Goal: Information Seeking & Learning: Learn about a topic

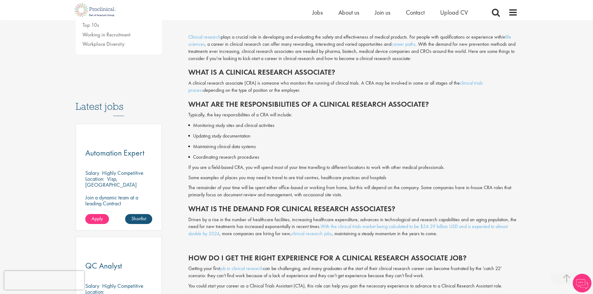
drag, startPoint x: 0, startPoint y: 0, endPoint x: 164, endPoint y: 133, distance: 211.3
click at [202, 145] on p "Maintaining clinical data systems" at bounding box center [355, 146] width 325 height 7
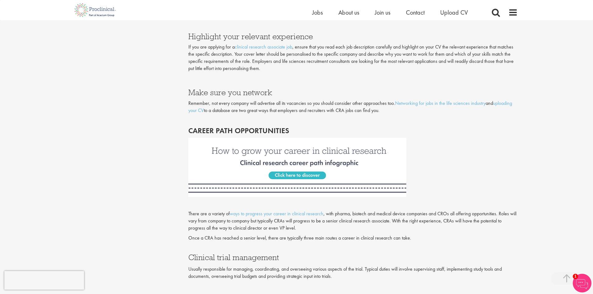
scroll to position [652, 0]
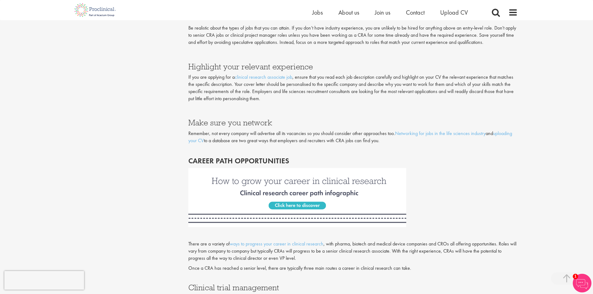
drag, startPoint x: 254, startPoint y: 72, endPoint x: 242, endPoint y: 53, distance: 22.7
click at [242, 53] on p at bounding box center [352, 52] width 329 height 7
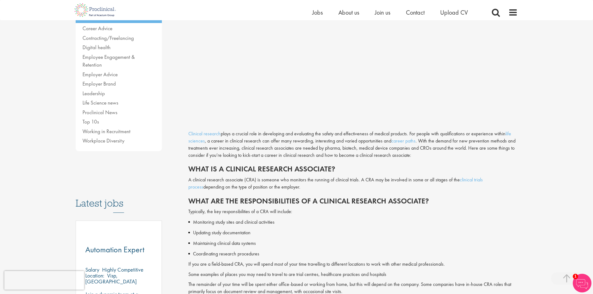
scroll to position [0, 0]
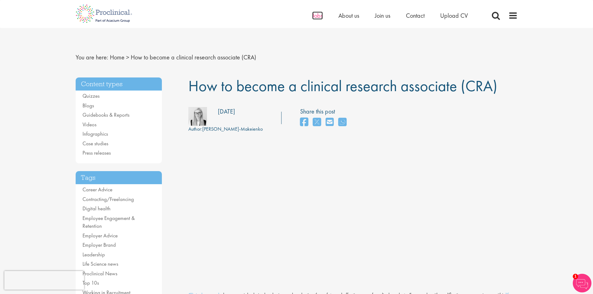
click at [312, 17] on span "Jobs" at bounding box center [317, 16] width 11 height 8
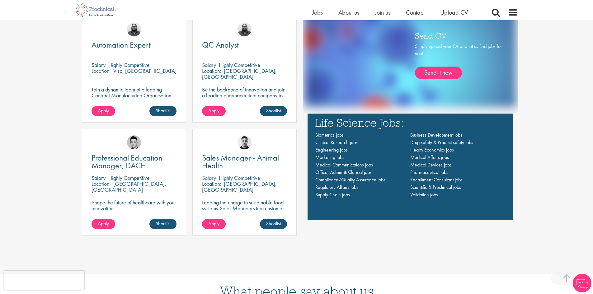
scroll to position [529, 0]
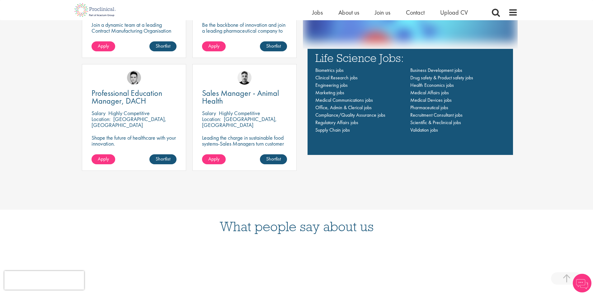
drag, startPoint x: 180, startPoint y: 94, endPoint x: 48, endPoint y: 55, distance: 138.2
click at [19, 52] on div "Life-changing job opportunities for life science professionals Jobs Search See …" at bounding box center [296, 70] width 593 height 1158
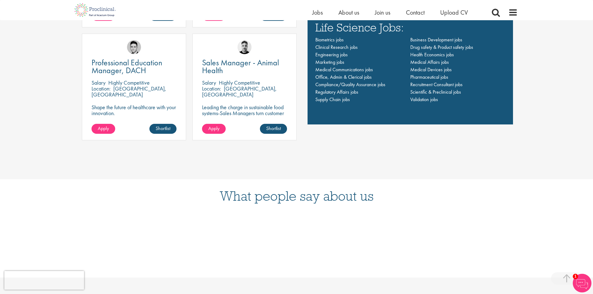
scroll to position [539, 0]
